Goal: Information Seeking & Learning: Check status

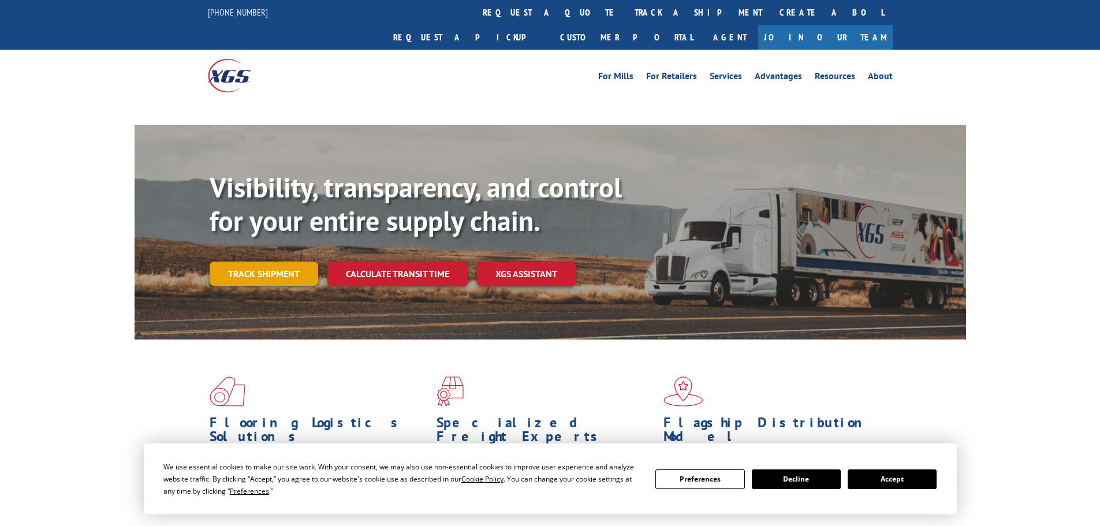
click at [309, 262] on link "Track shipment" at bounding box center [264, 274] width 109 height 24
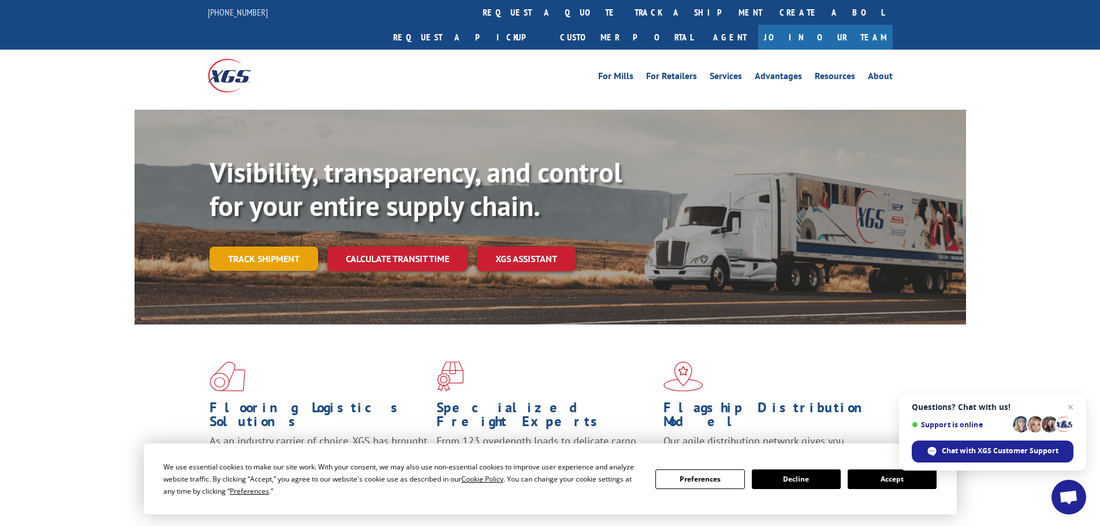
click at [292, 247] on link "Track shipment" at bounding box center [264, 259] width 109 height 24
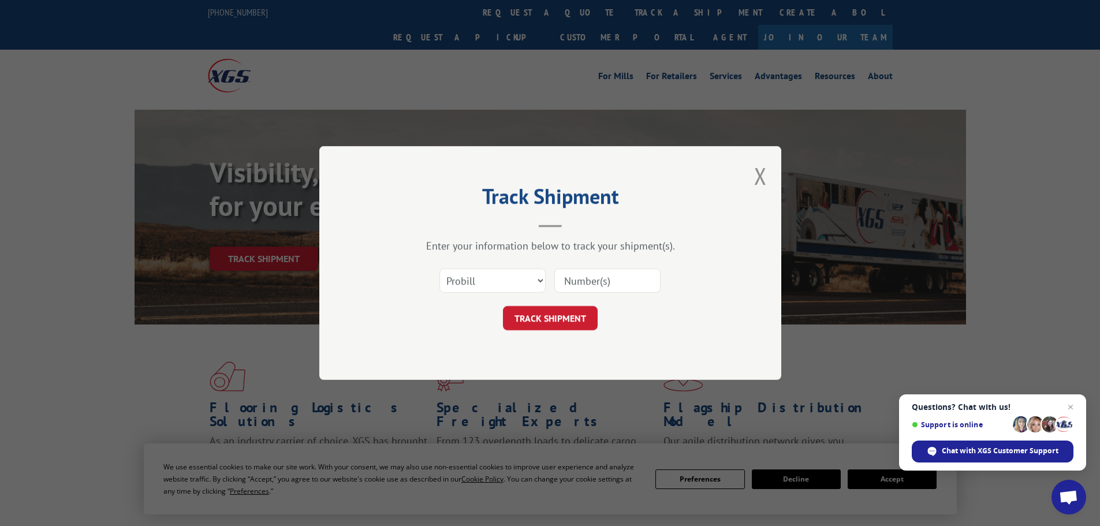
paste input "2401852"
type input "2401852"
click at [502, 278] on select "Select category... Probill BOL PO" at bounding box center [492, 281] width 106 height 24
select select "bol"
click at [439, 269] on select "Select category... Probill BOL PO" at bounding box center [492, 281] width 106 height 24
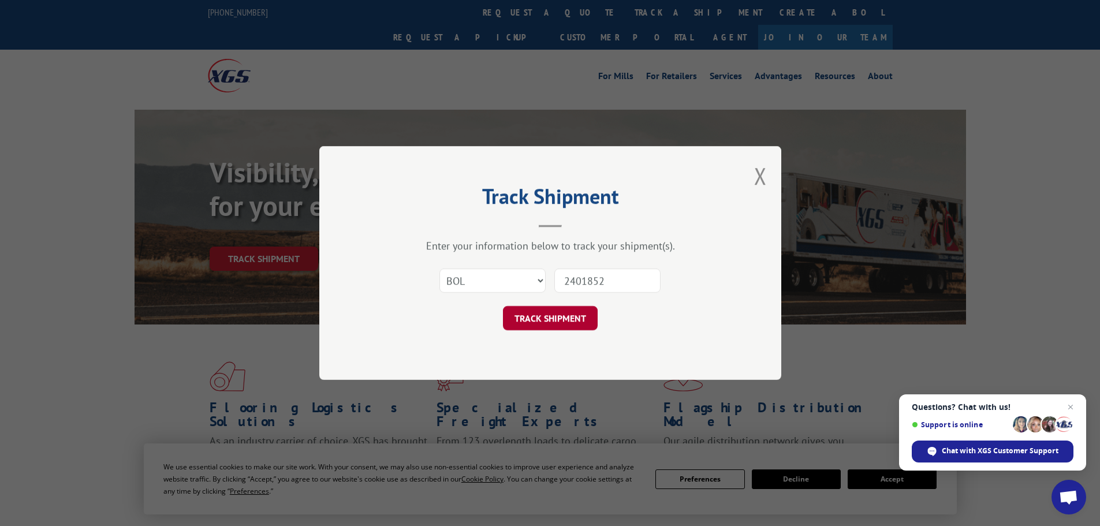
click at [541, 321] on button "TRACK SHIPMENT" at bounding box center [550, 318] width 95 height 24
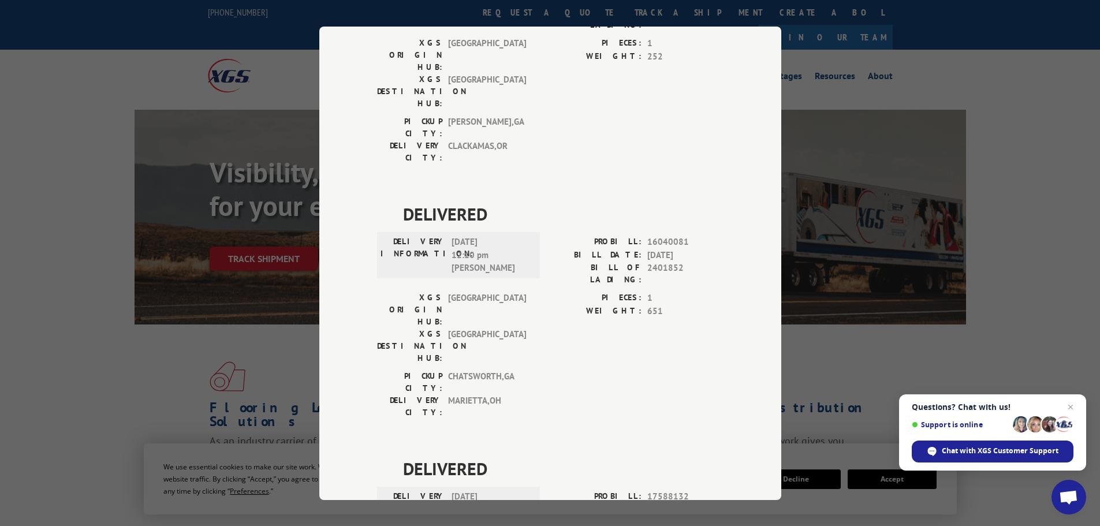
scroll to position [232, 0]
